Goal: Check status: Check status

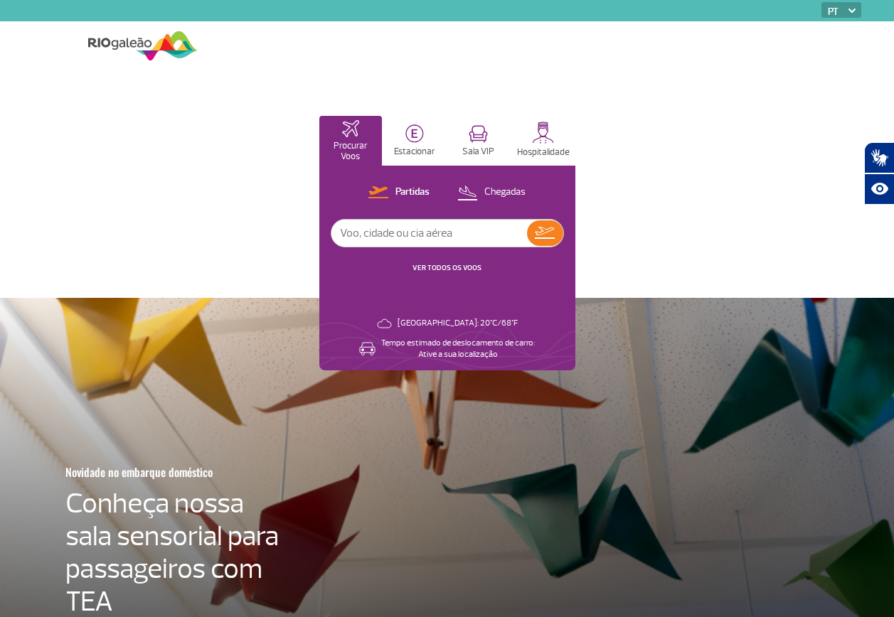
click at [447, 238] on input "text" at bounding box center [429, 233] width 196 height 27
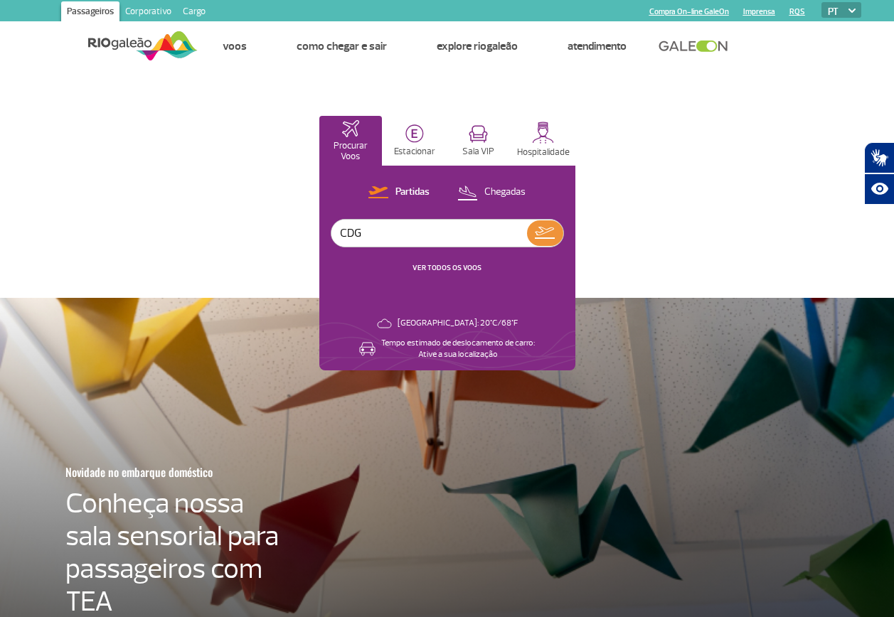
type input "CDG"
click at [545, 241] on button at bounding box center [545, 233] width 36 height 26
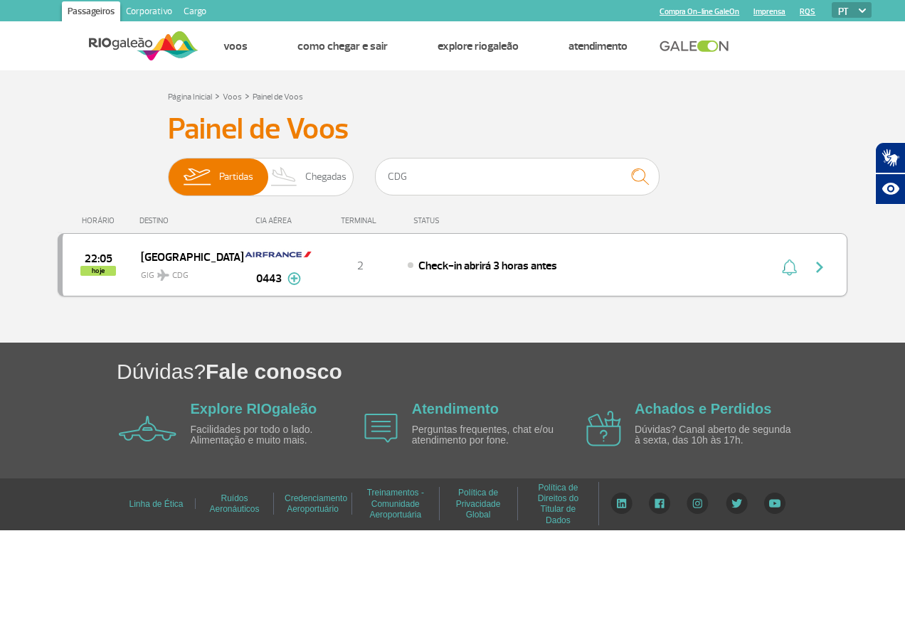
click at [822, 274] on img "button" at bounding box center [819, 267] width 17 height 17
